Goal: Information Seeking & Learning: Check status

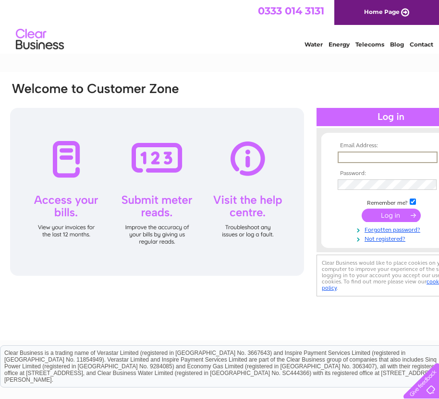
click at [354, 158] on input "text" at bounding box center [387, 158] width 100 height 12
type input "junepett63@gmail.com"
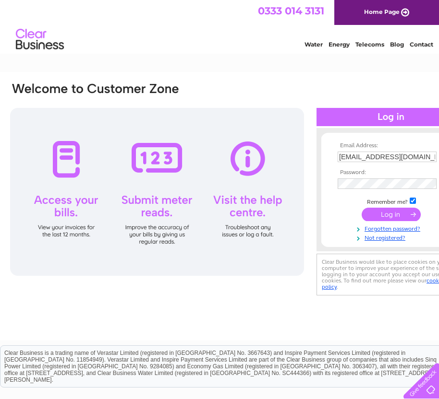
click at [393, 216] on input "submit" at bounding box center [390, 214] width 59 height 13
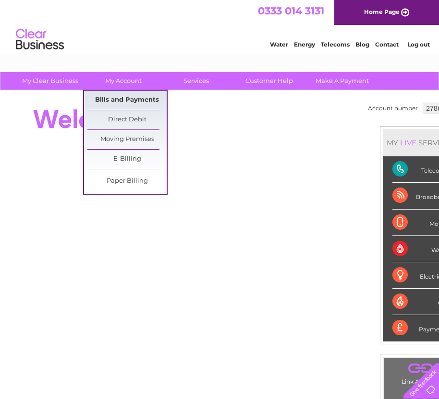
click at [126, 99] on link "Bills and Payments" at bounding box center [126, 100] width 79 height 19
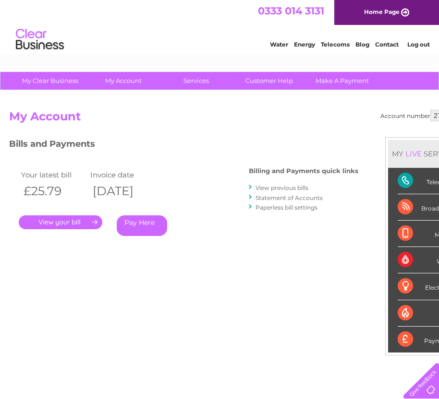
click at [51, 222] on link "." at bounding box center [61, 222] width 84 height 14
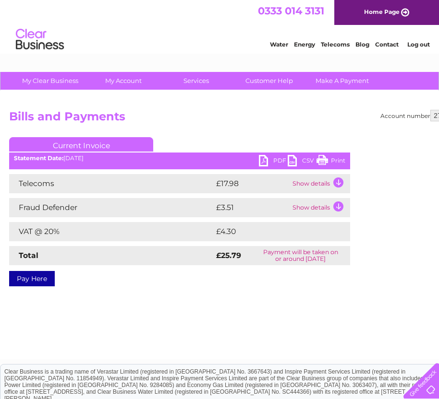
click at [335, 181] on td "Show details" at bounding box center [320, 183] width 60 height 19
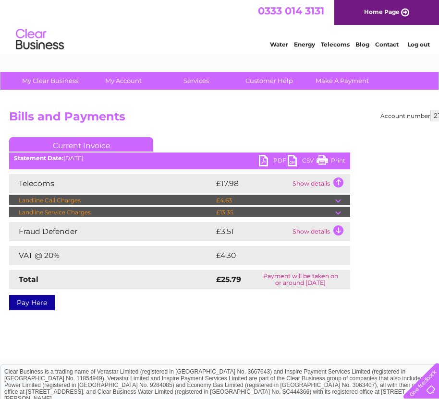
click at [336, 228] on td "Show details" at bounding box center [320, 231] width 60 height 19
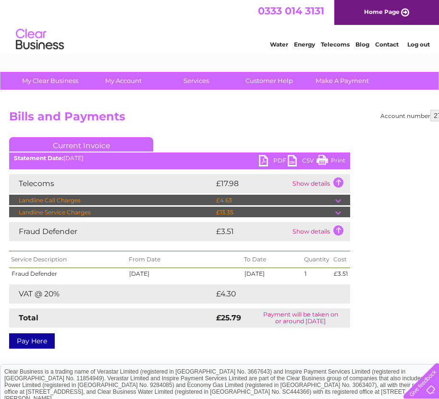
click at [334, 162] on link "Print" at bounding box center [330, 162] width 29 height 14
